Goal: Ask a question

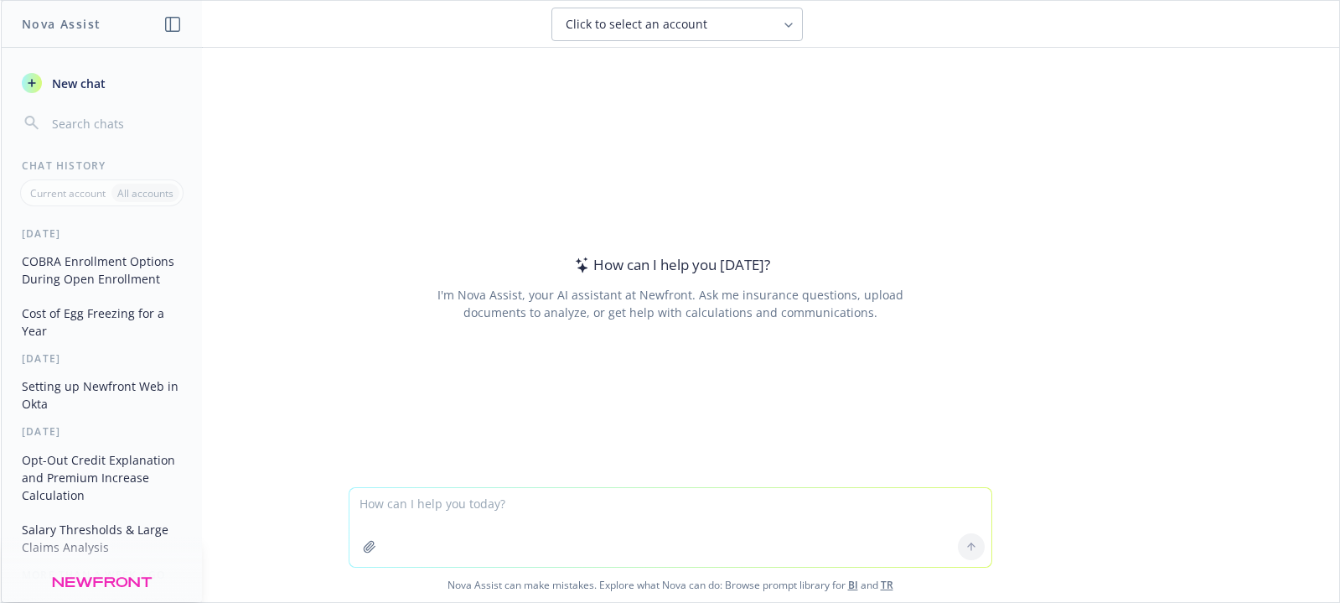
click at [391, 491] on textarea at bounding box center [671, 527] width 642 height 79
type textarea "What is [MEDICAL_DATA](Srx)"
